Goal: Communication & Community: Answer question/provide support

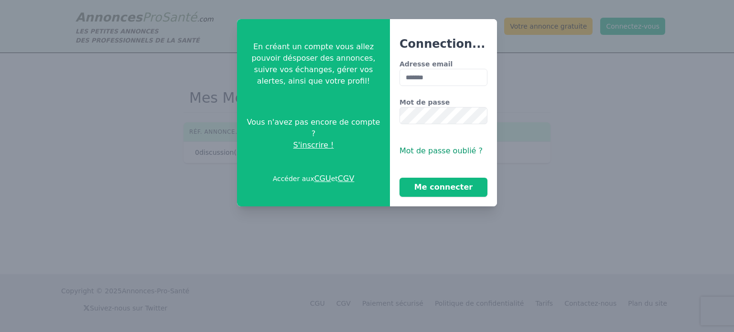
type input "**********"
click at [415, 133] on div "**********" at bounding box center [444, 128] width 88 height 138
click at [439, 189] on button "Me connecter" at bounding box center [444, 187] width 88 height 19
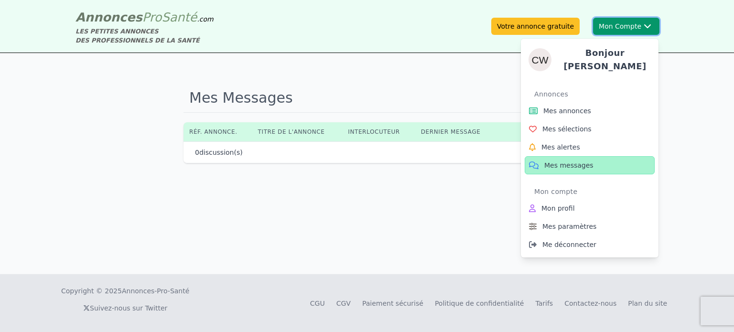
click at [635, 24] on button "Mon Compte Bonjour [PERSON_NAME] annonces Mes sélections Mes alertes Mes messag…" at bounding box center [626, 26] width 66 height 17
click at [559, 162] on span "Mes messages" at bounding box center [569, 166] width 49 height 10
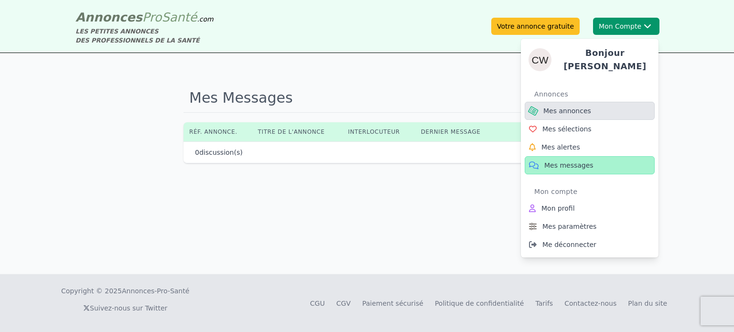
click at [577, 106] on span "Mes annonces" at bounding box center [568, 111] width 48 height 10
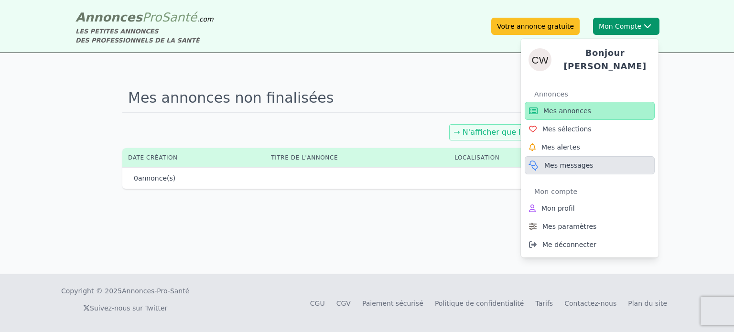
click at [564, 161] on span "Mes messages" at bounding box center [569, 166] width 49 height 10
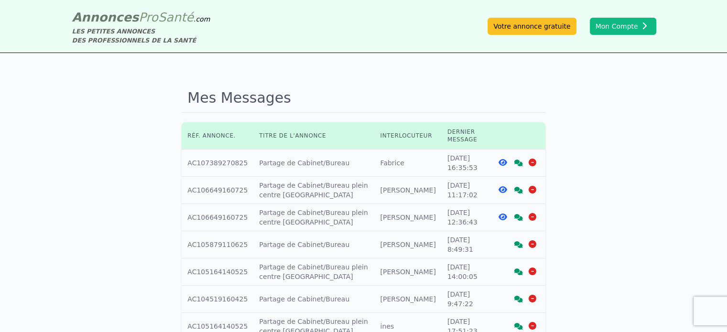
click at [517, 219] on icon at bounding box center [518, 217] width 9 height 7
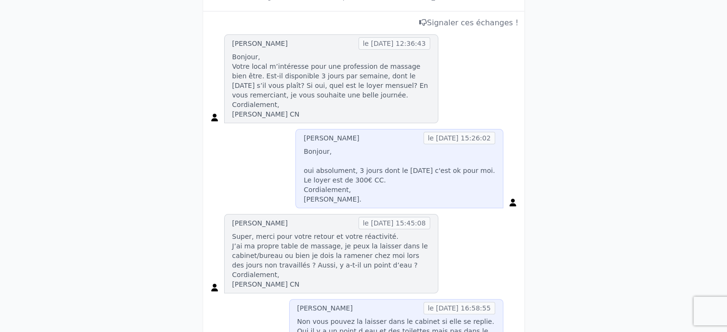
scroll to position [335, 0]
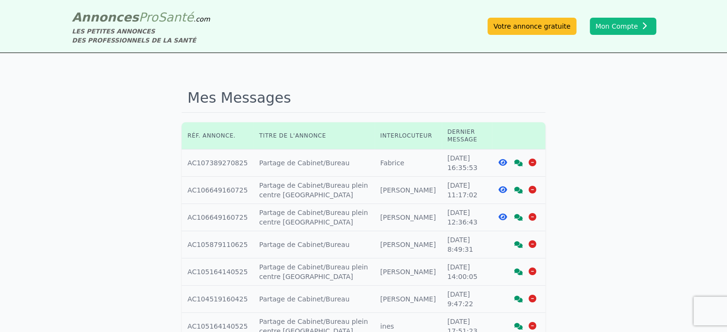
click at [516, 191] on icon at bounding box center [518, 190] width 9 height 7
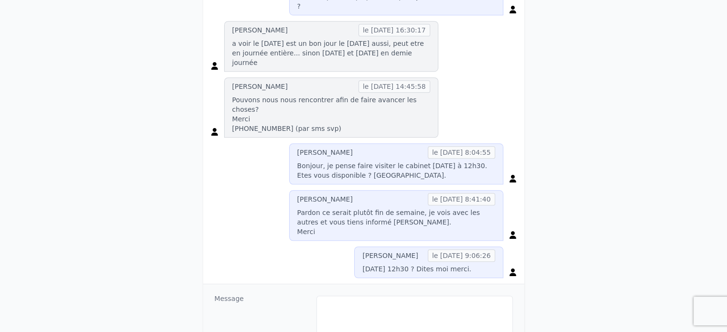
scroll to position [717, 0]
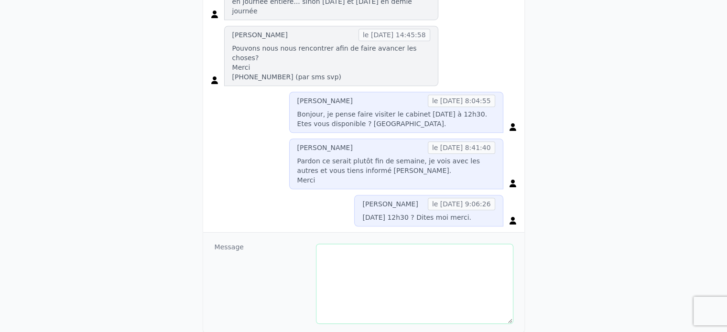
click at [404, 244] on textarea at bounding box center [414, 283] width 196 height 79
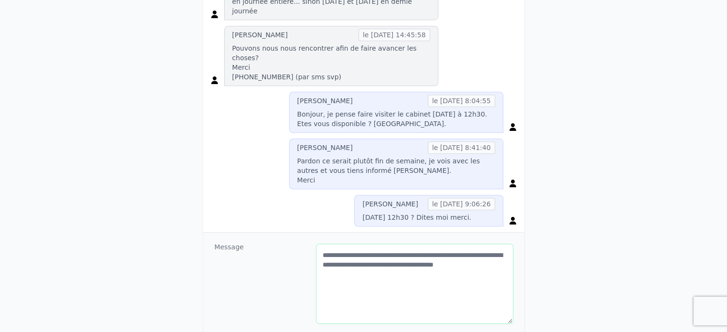
type textarea "**********"
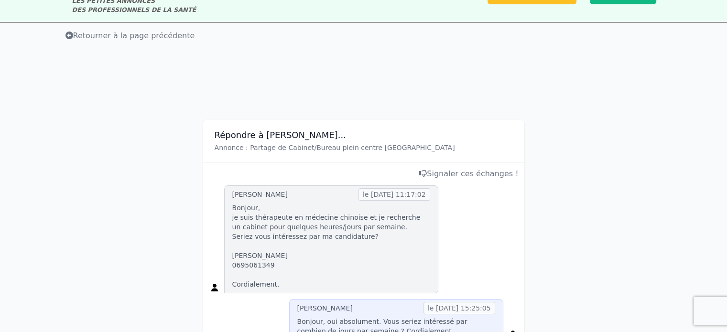
scroll to position [0, 0]
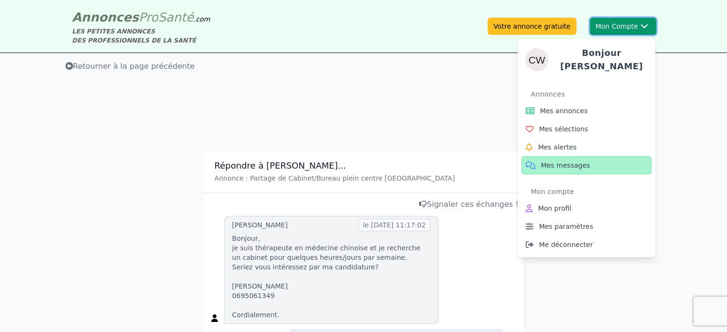
click at [570, 171] on ul "Annonces Mes annonces Mes sélections Mes alertes Mes messages Mon compte Mon pr…" at bounding box center [587, 170] width 130 height 167
click at [579, 161] on span "Mes messages" at bounding box center [565, 166] width 49 height 10
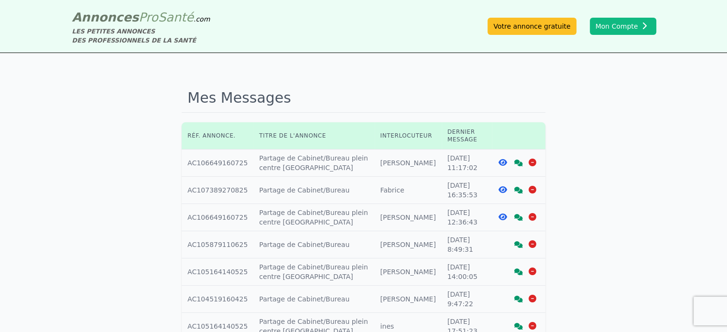
click at [521, 190] on icon at bounding box center [518, 190] width 9 height 7
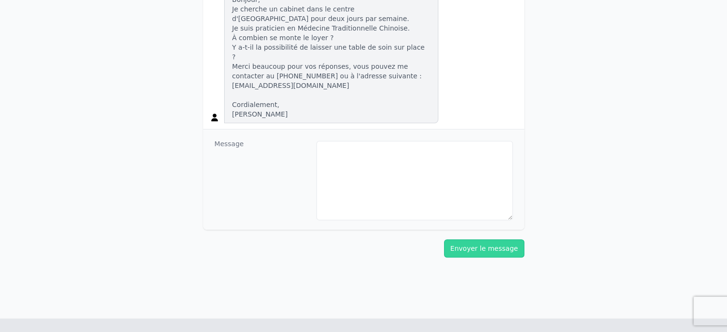
scroll to position [216, 0]
